Goal: Task Accomplishment & Management: Manage account settings

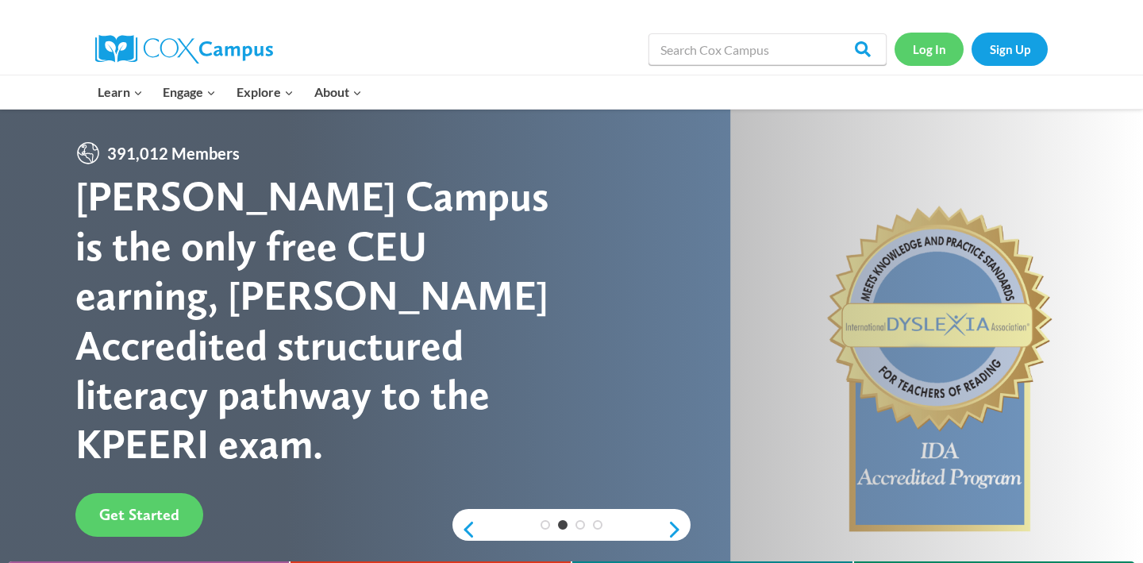
click at [930, 47] on link "Log In" at bounding box center [928, 49] width 69 height 33
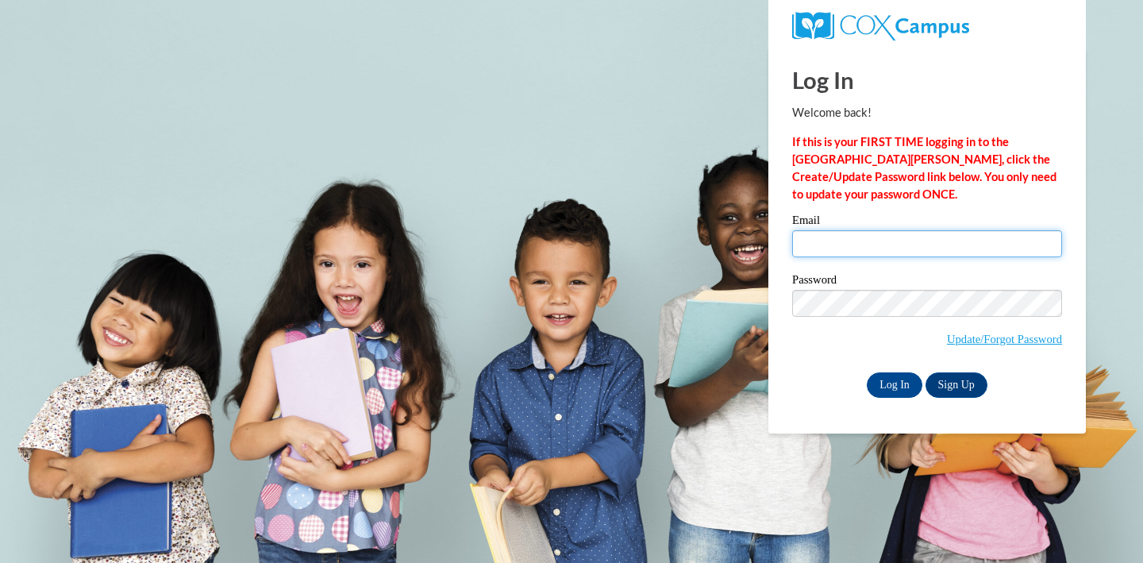
click at [878, 237] on input "Email" at bounding box center [927, 243] width 270 height 27
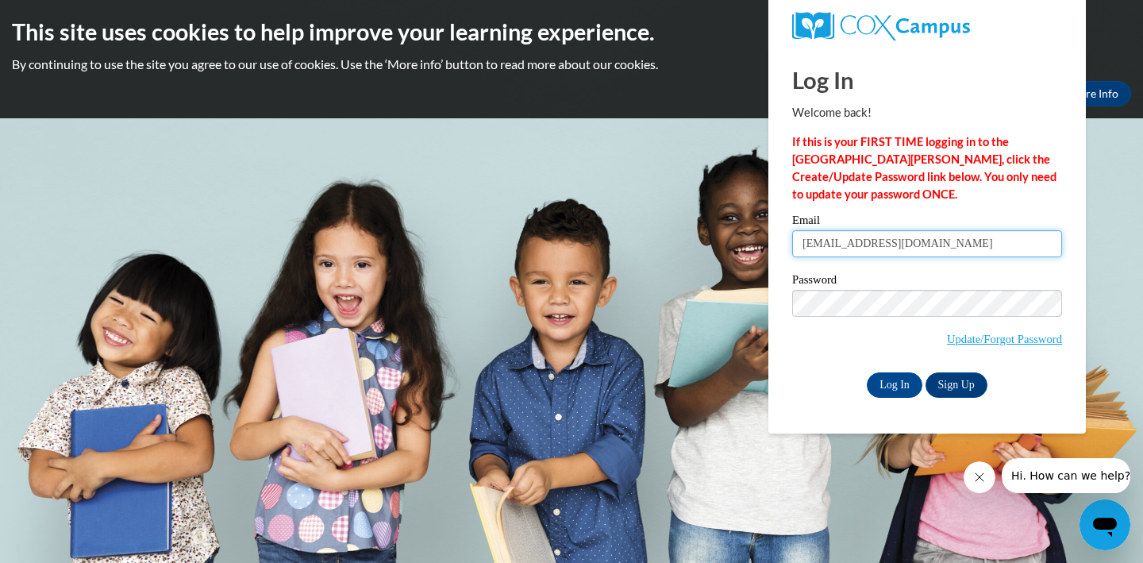
type input "[EMAIL_ADDRESS][DOMAIN_NAME]"
click at [906, 383] on input "Log In" at bounding box center [894, 384] width 56 height 25
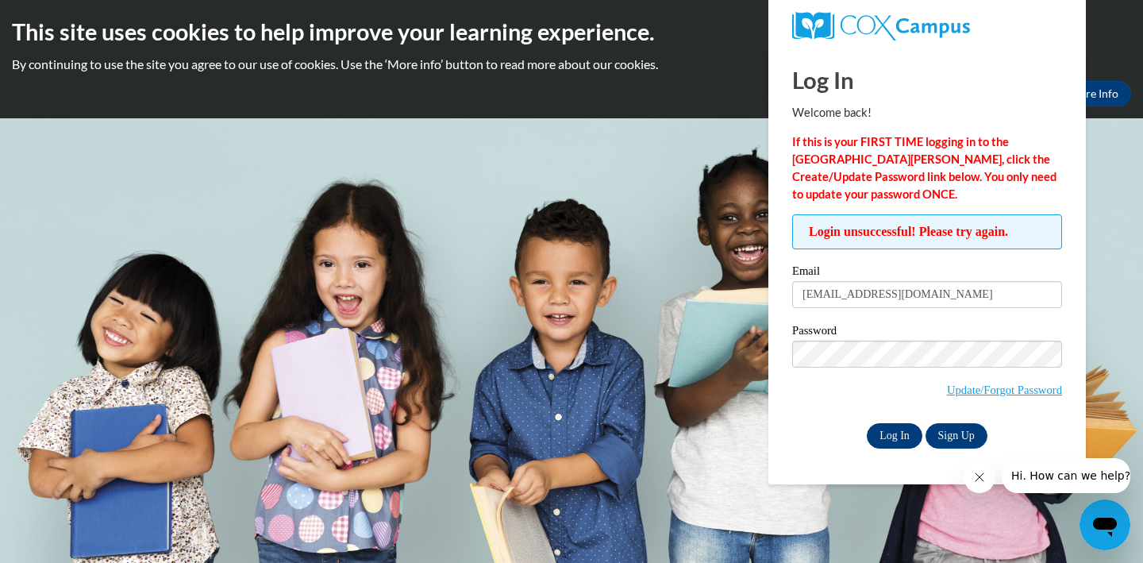
click at [896, 433] on input "Log In" at bounding box center [894, 435] width 56 height 25
click at [1003, 390] on link "Update/Forgot Password" at bounding box center [1004, 389] width 115 height 13
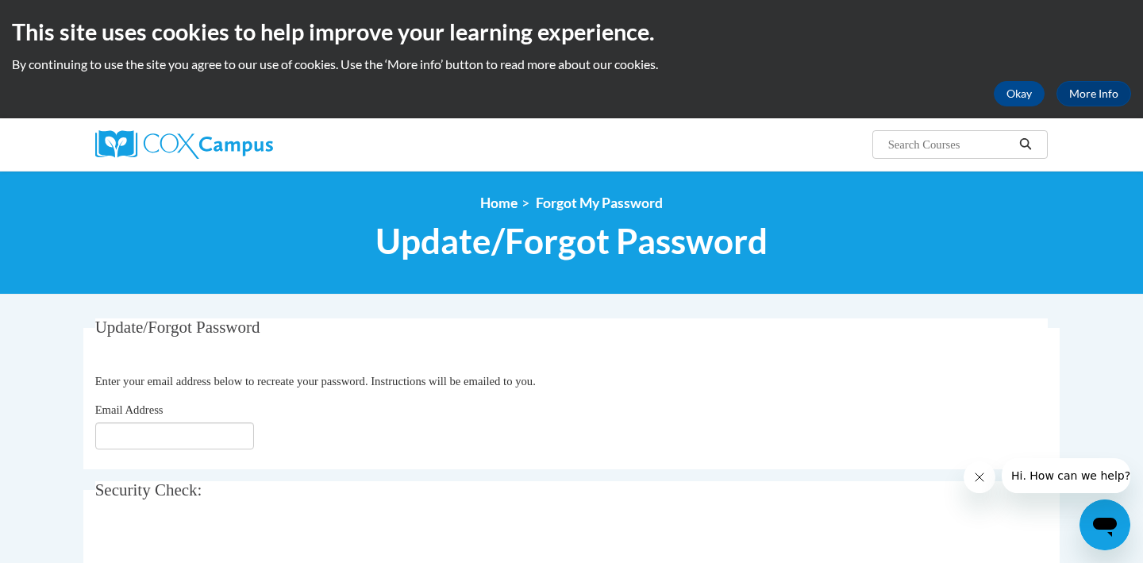
click at [168, 436] on input "Email Address" at bounding box center [174, 435] width 159 height 27
type input "o"
type input "[EMAIL_ADDRESS][DOMAIN_NAME]"
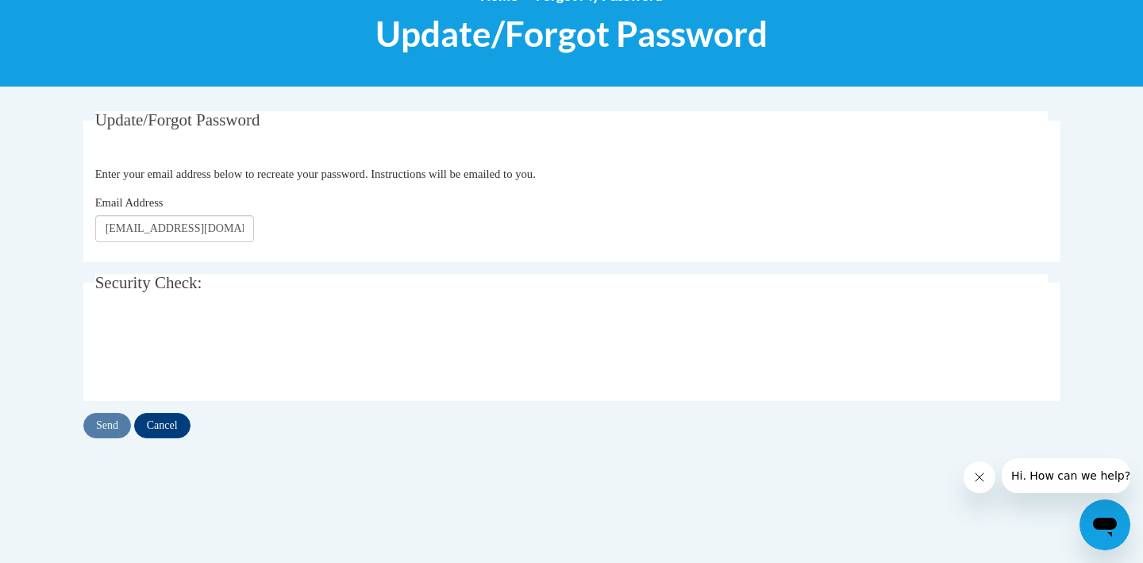
scroll to position [217, 0]
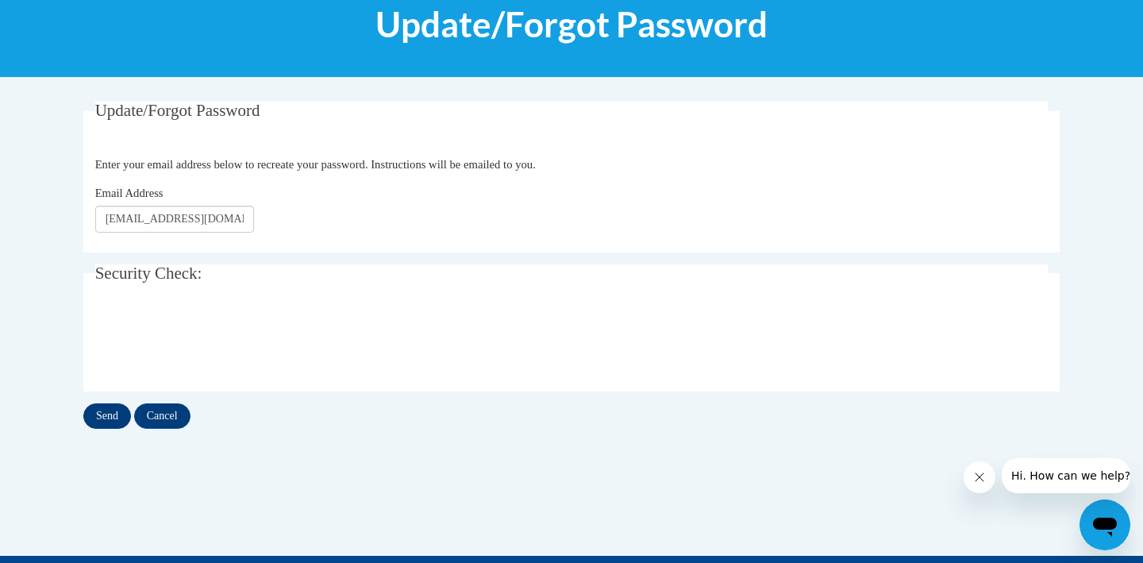
click at [100, 425] on input "Send" at bounding box center [107, 415] width 48 height 25
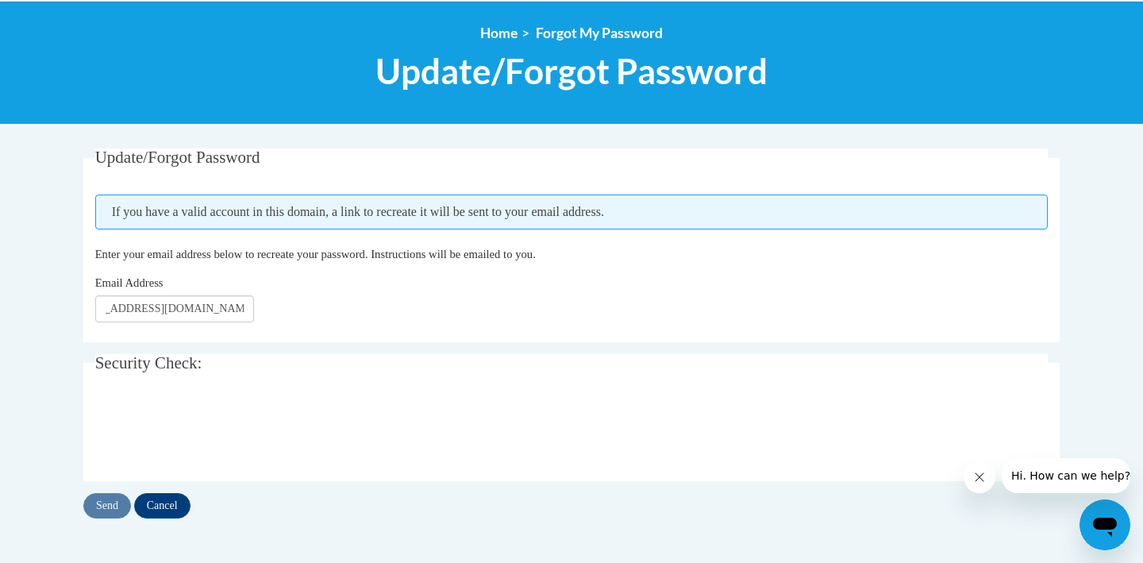
scroll to position [179, 0]
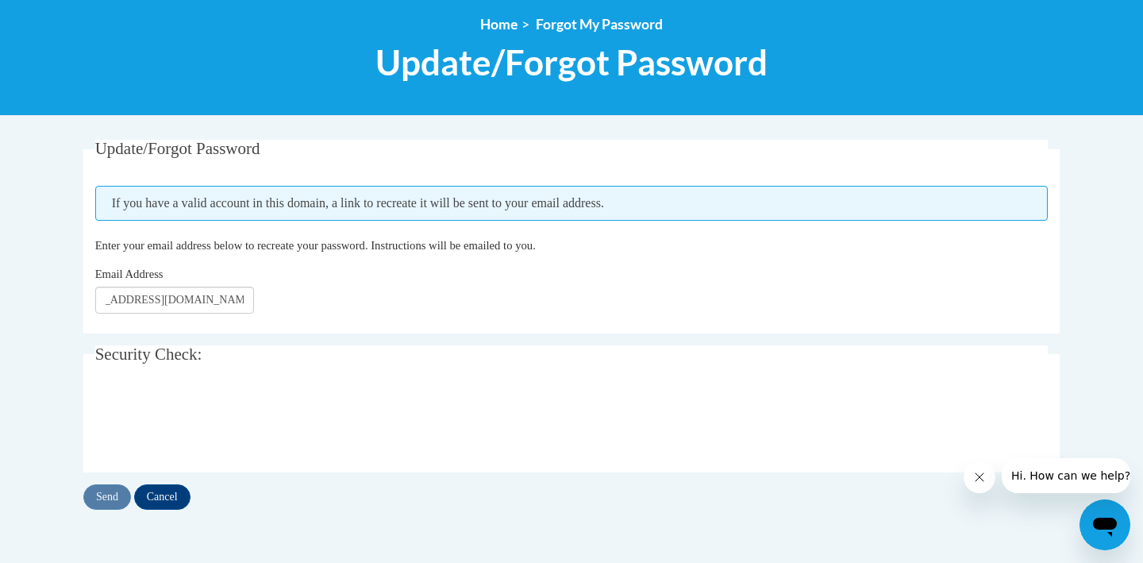
click at [977, 481] on icon "Close message from company" at bounding box center [979, 477] width 13 height 13
click at [171, 498] on input "Cancel" at bounding box center [162, 496] width 56 height 25
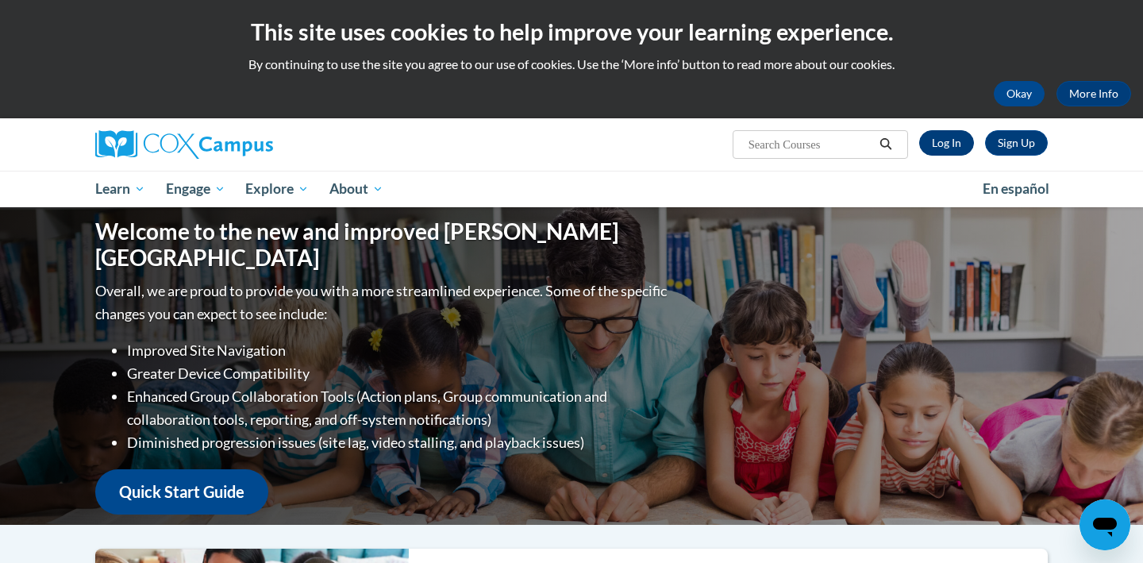
click at [955, 148] on link "Log In" at bounding box center [946, 142] width 55 height 25
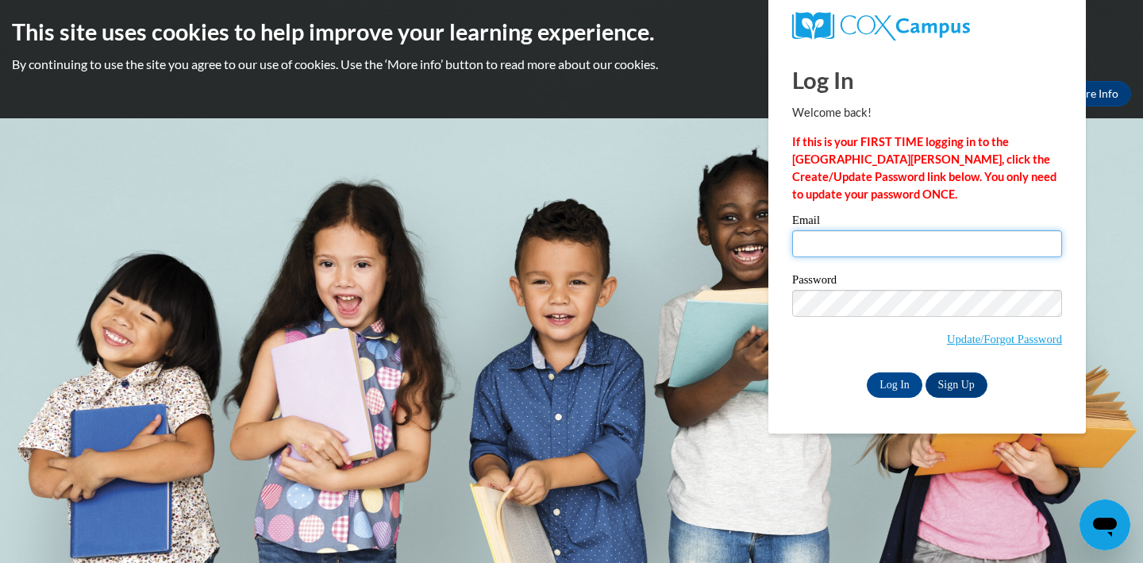
type input "[EMAIL_ADDRESS][DOMAIN_NAME]"
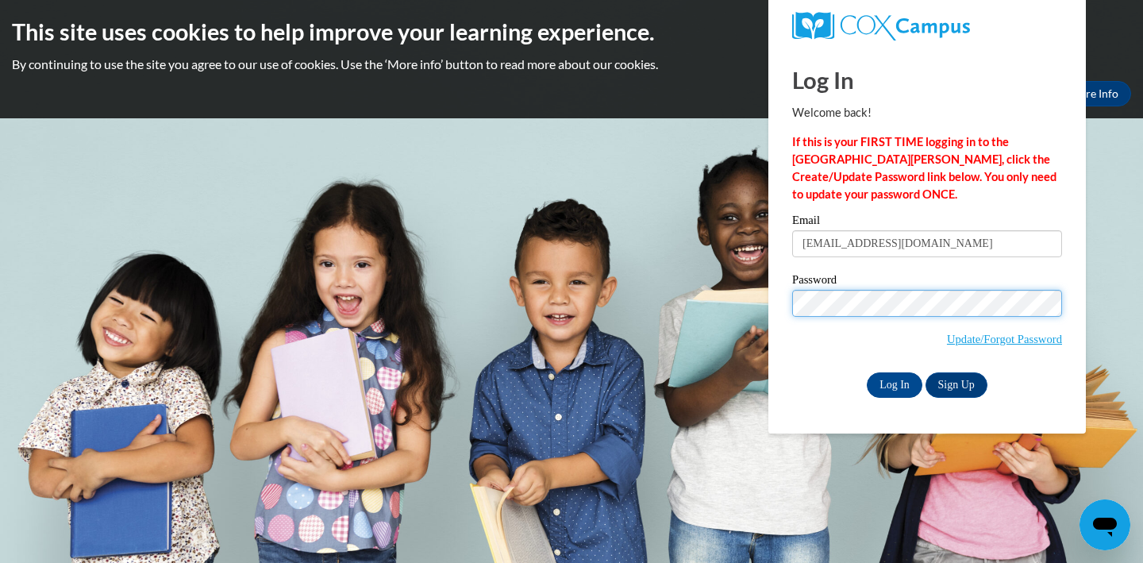
click at [893, 382] on input "Log In" at bounding box center [894, 384] width 56 height 25
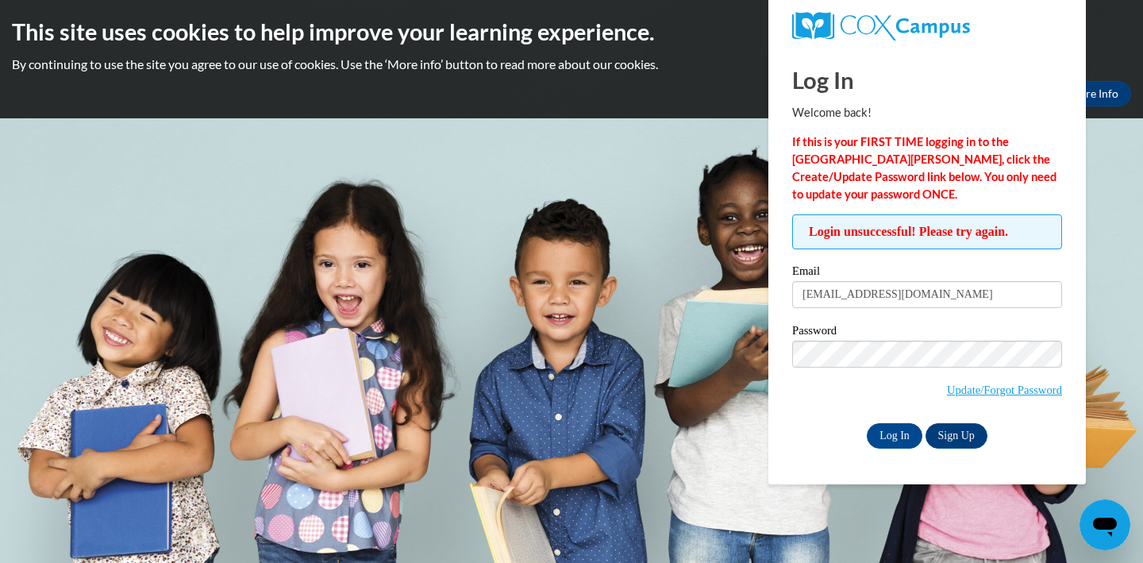
click at [828, 392] on span "Update/Forgot Password" at bounding box center [927, 373] width 270 height 66
click at [898, 439] on input "Log In" at bounding box center [894, 435] width 56 height 25
click at [985, 132] on div "Welcome back! If this is your FIRST TIME logging in to the [GEOGRAPHIC_DATA][PE…" at bounding box center [927, 153] width 270 height 99
drag, startPoint x: 962, startPoint y: 297, endPoint x: 728, endPoint y: 296, distance: 234.9
click at [728, 296] on body "This site uses cookies to help improve your learning experience. By continuing …" at bounding box center [571, 281] width 1143 height 563
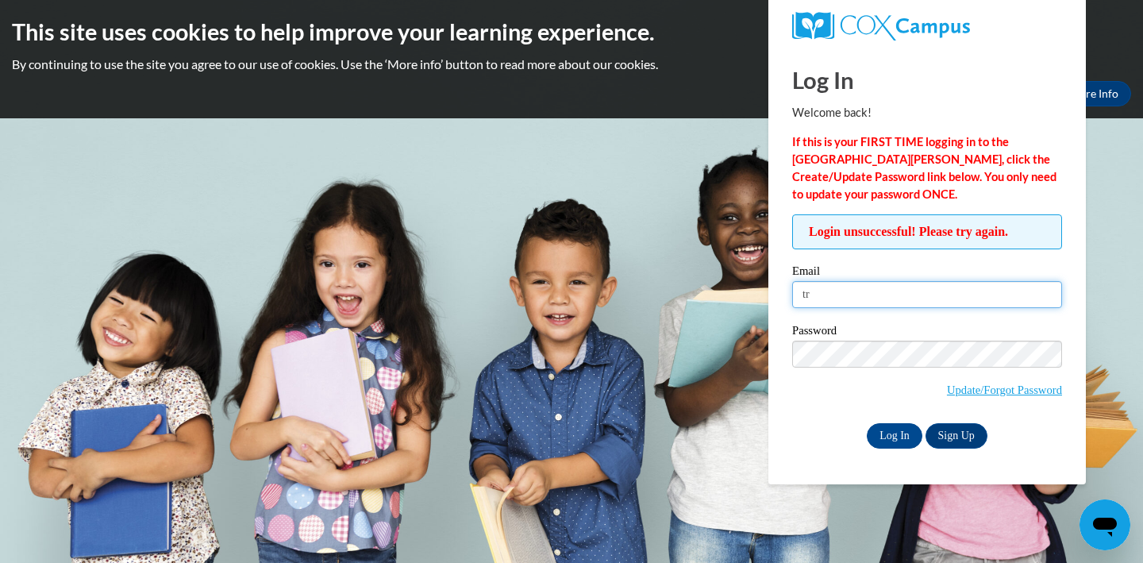
type input "t"
type input "director@trinityplayschool.com"
click at [887, 430] on input "Log In" at bounding box center [894, 435] width 56 height 25
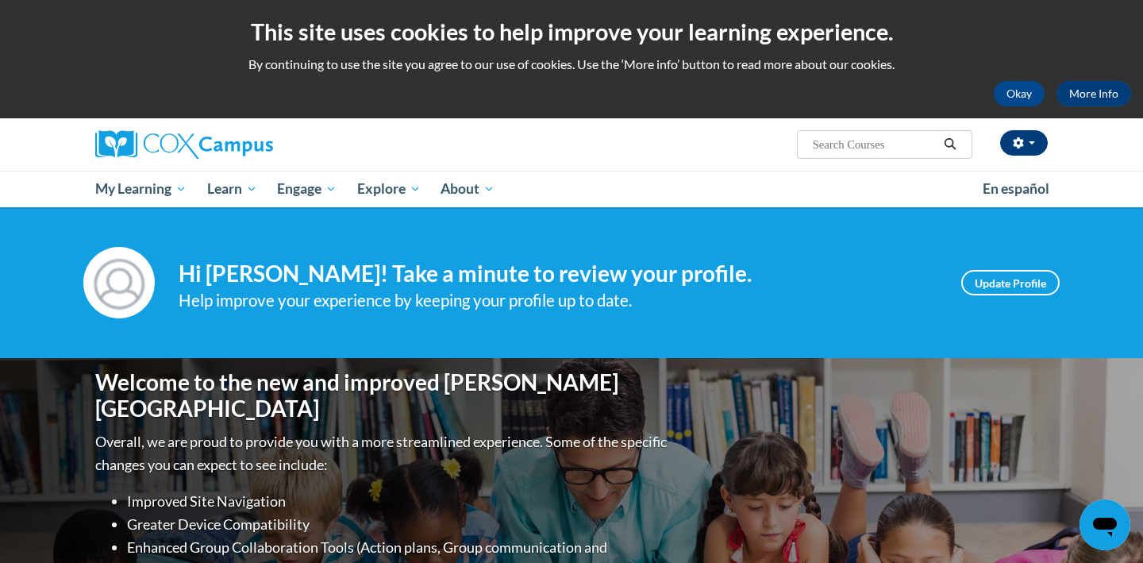
click at [1039, 146] on button "button" at bounding box center [1024, 142] width 48 height 25
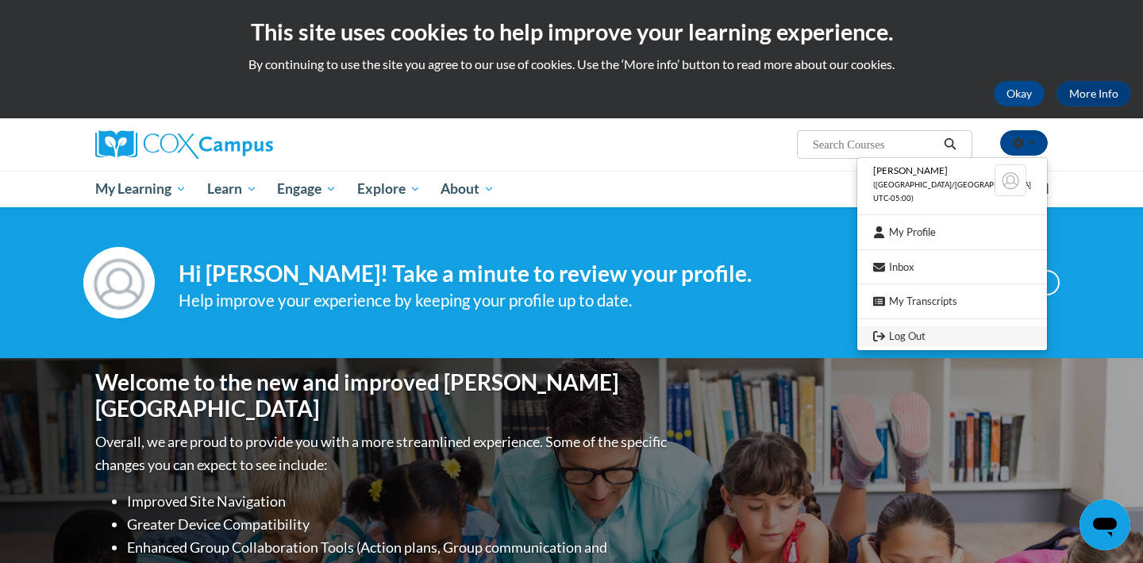
click at [928, 331] on link "Log Out" at bounding box center [952, 336] width 190 height 20
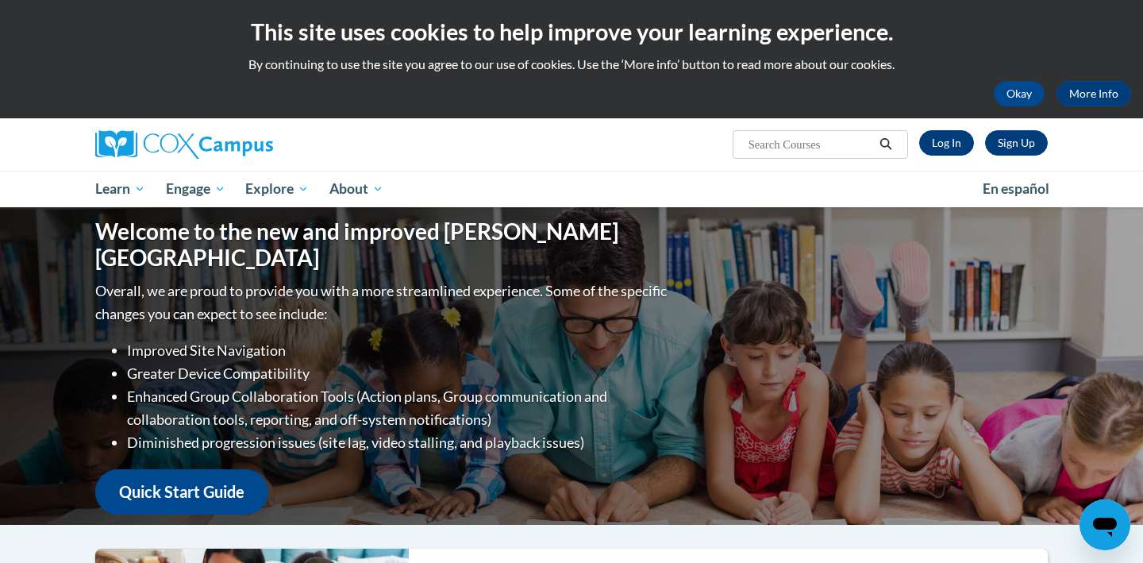
click at [951, 144] on link "Log In" at bounding box center [946, 142] width 55 height 25
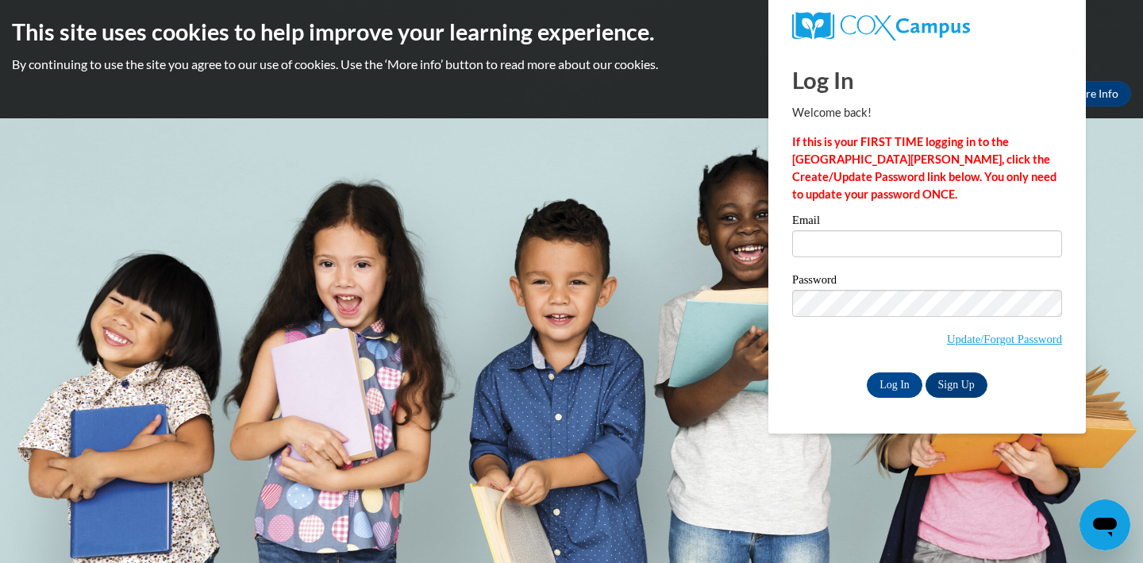
click at [897, 238] on input "Email" at bounding box center [927, 243] width 270 height 27
type input "[EMAIL_ADDRESS][DOMAIN_NAME]"
click at [827, 364] on div "Password Update/Forgot Password" at bounding box center [927, 321] width 270 height 94
click at [892, 375] on input "Log In" at bounding box center [894, 384] width 56 height 25
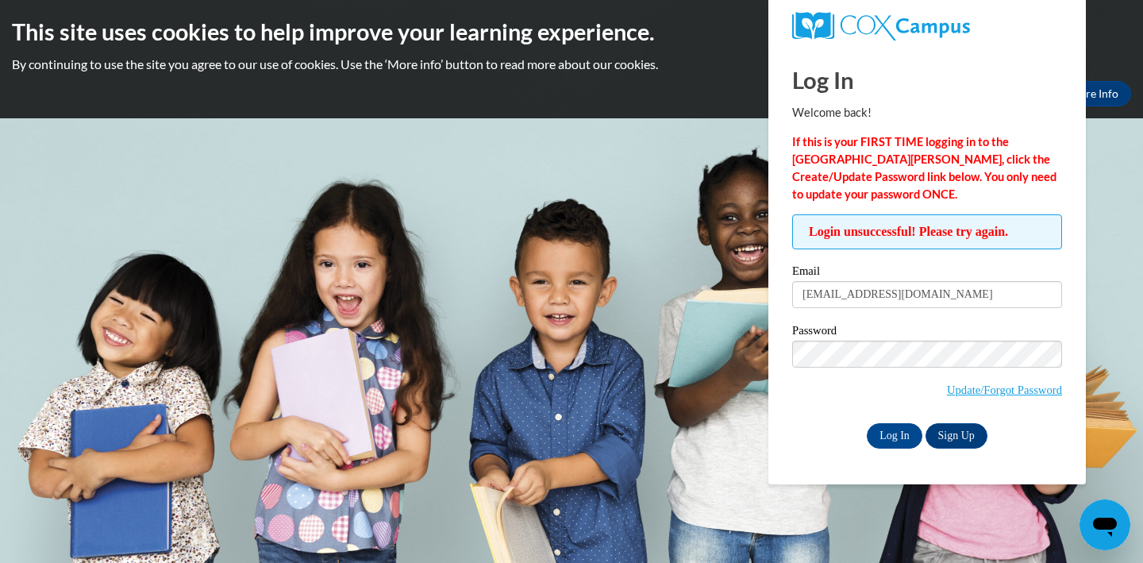
click at [840, 423] on div "Log In Sign Up" at bounding box center [927, 435] width 270 height 25
drag, startPoint x: 970, startPoint y: 297, endPoint x: 767, endPoint y: 282, distance: 203.7
click at [767, 282] on body "This site uses cookies to help improve your learning experience. By continuing …" at bounding box center [571, 281] width 1143 height 563
type input "C"
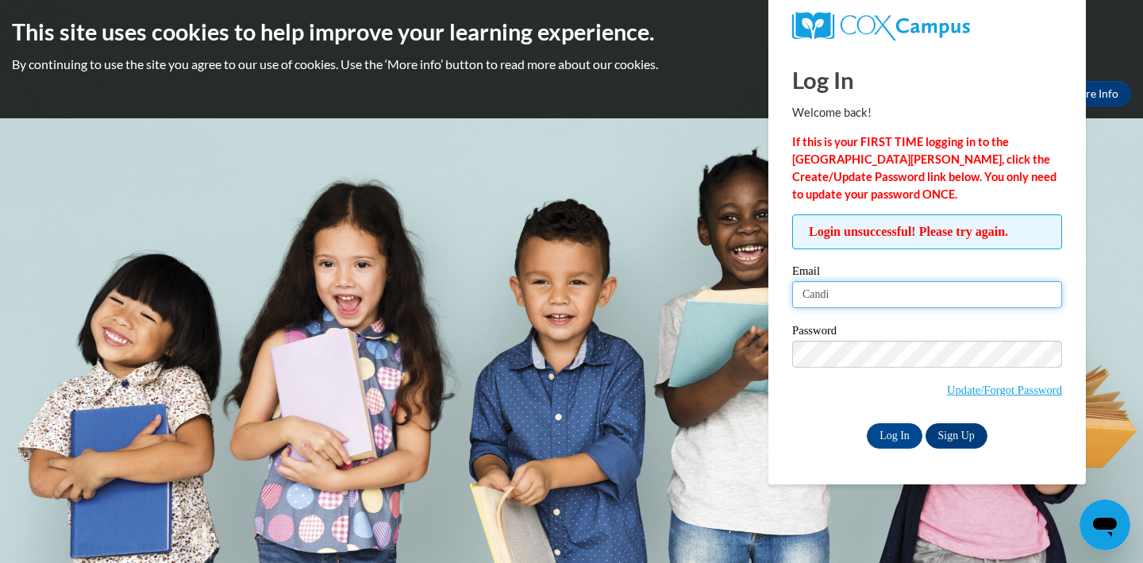
type input "candidossett1@gmail.com"
click at [901, 439] on input "Log In" at bounding box center [894, 435] width 56 height 25
click at [790, 439] on div "Login unsuccessful! Please try again. Please enter your email! Please enter you…" at bounding box center [927, 330] width 294 height 233
click at [981, 266] on label "Email" at bounding box center [927, 273] width 270 height 16
click at [981, 281] on input "candidossett1@gmail.com" at bounding box center [927, 294] width 270 height 27
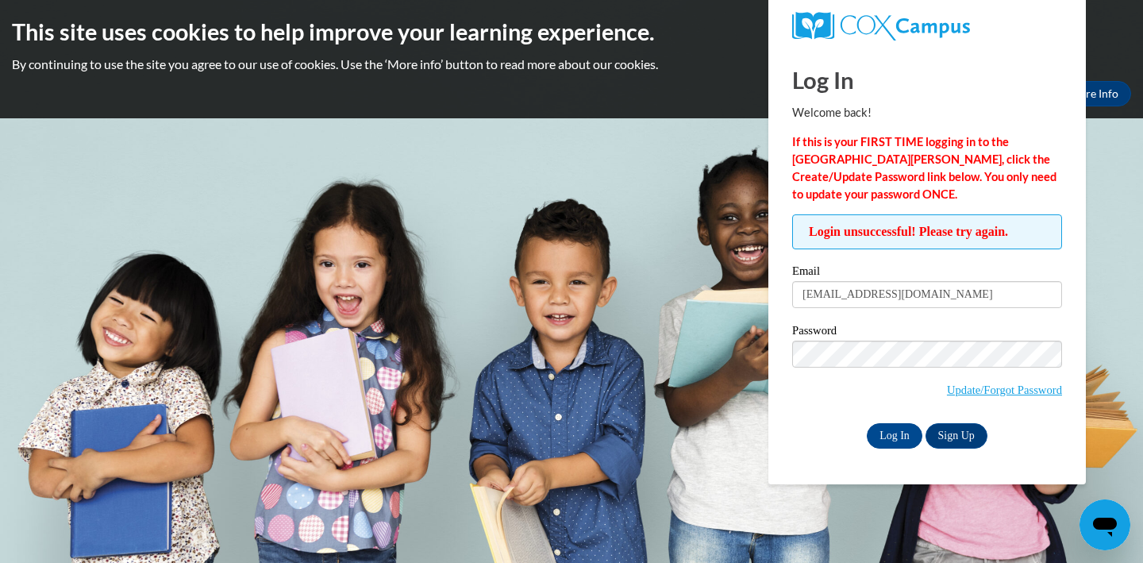
click at [981, 26] on link at bounding box center [927, 26] width 270 height 29
